Goal: Navigation & Orientation: Go to known website

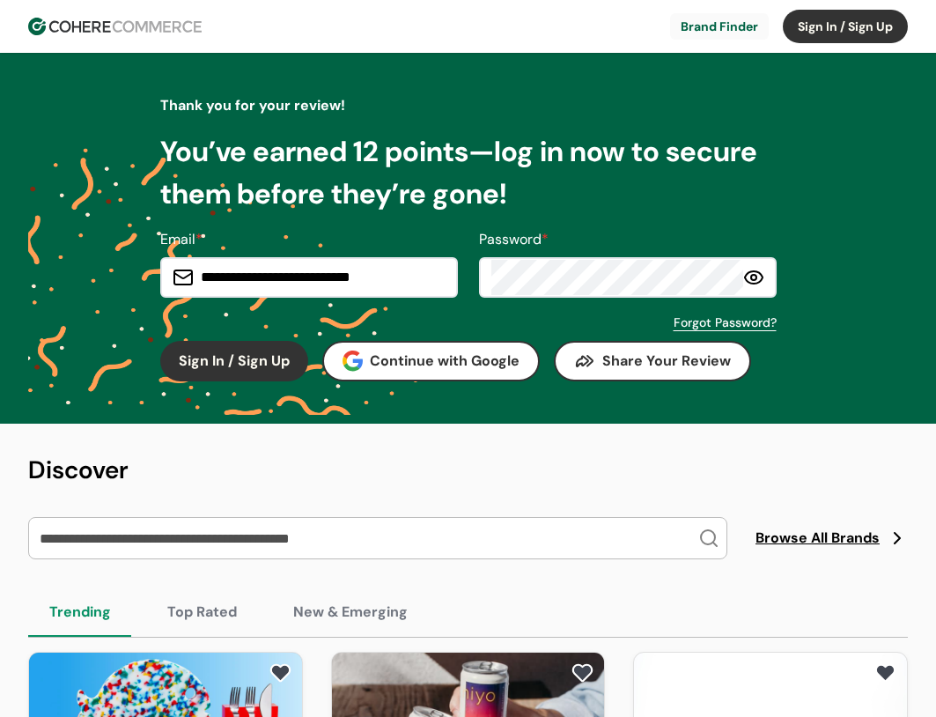
click at [700, 26] on link at bounding box center [719, 26] width 99 height 26
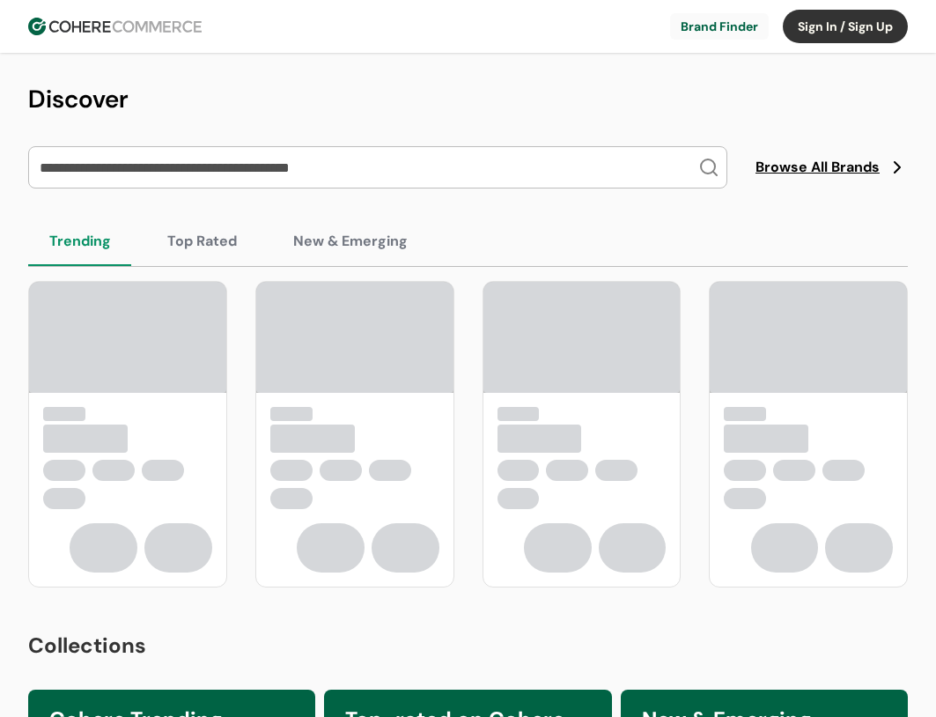
click at [406, 163] on input "search" at bounding box center [367, 167] width 662 height 40
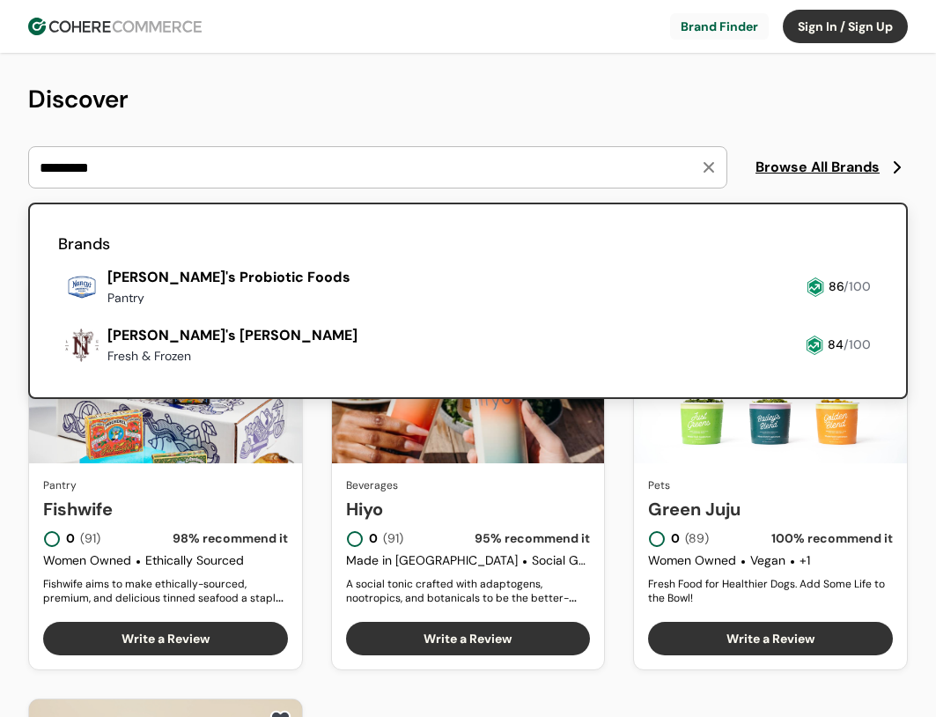
type input "*********"
click at [58, 311] on link at bounding box center [58, 311] width 0 height 0
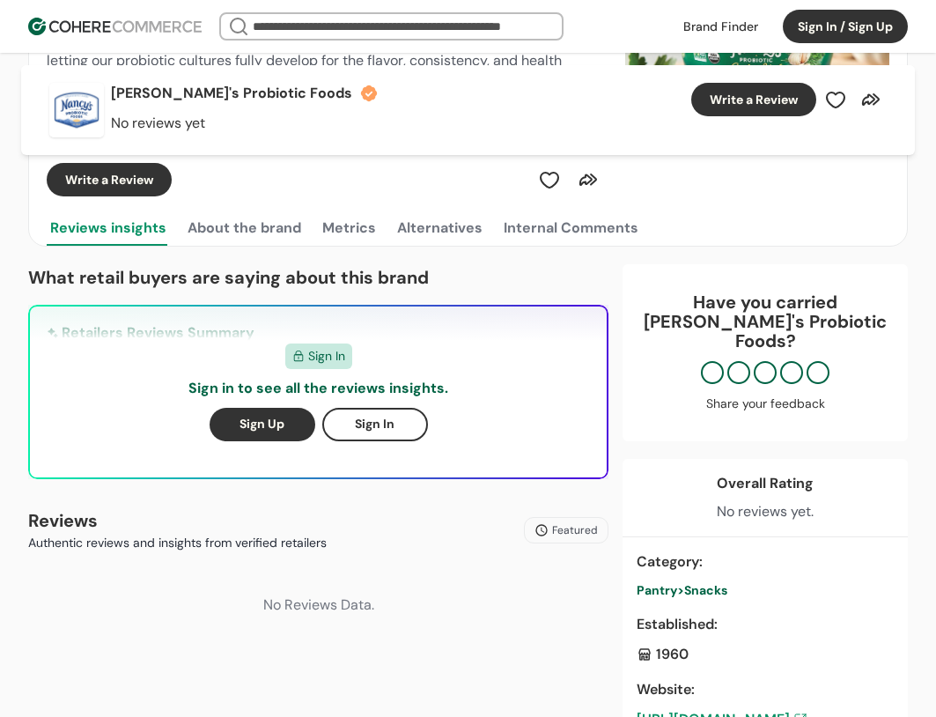
scroll to position [528, 0]
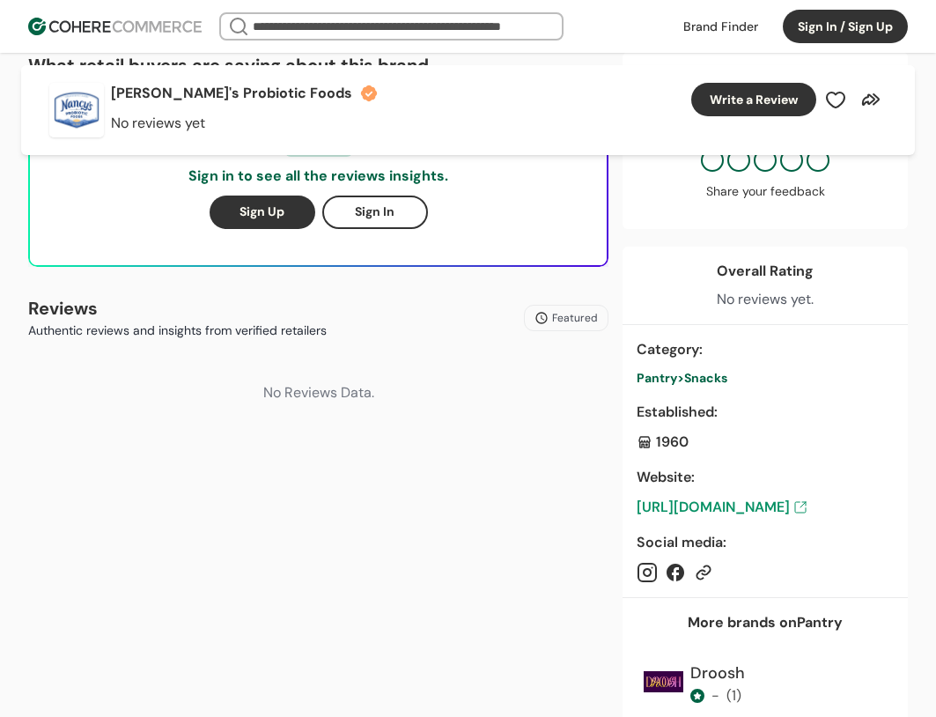
click at [769, 497] on link "https://nancysyogurt.com/" at bounding box center [765, 507] width 257 height 21
